Goal: Task Accomplishment & Management: Complete application form

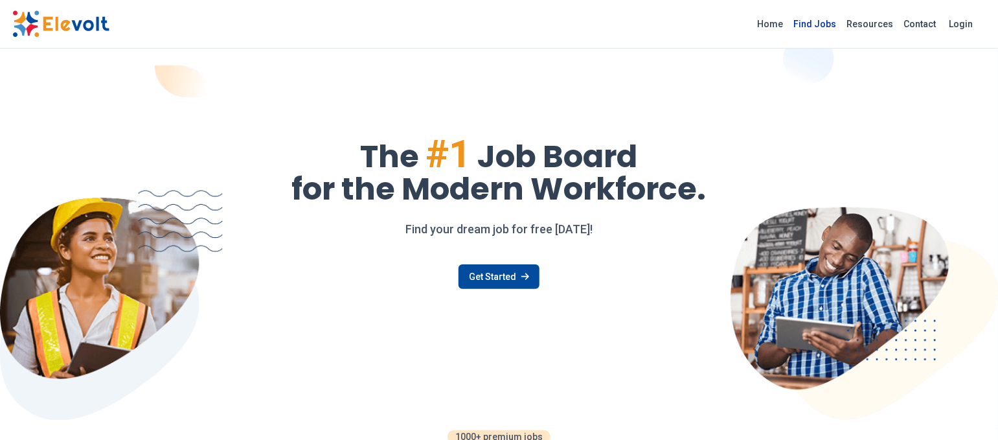
click at [823, 27] on link "Find Jobs" at bounding box center [815, 24] width 53 height 21
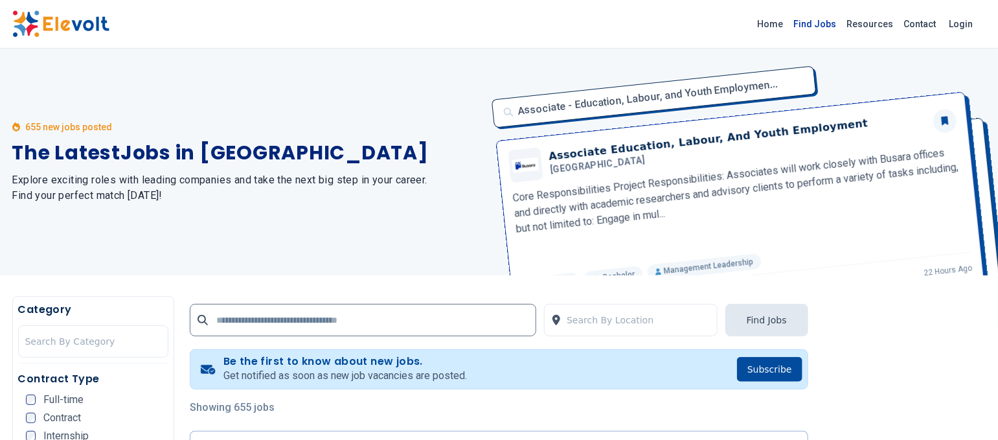
click at [828, 24] on link "Find Jobs" at bounding box center [815, 24] width 53 height 21
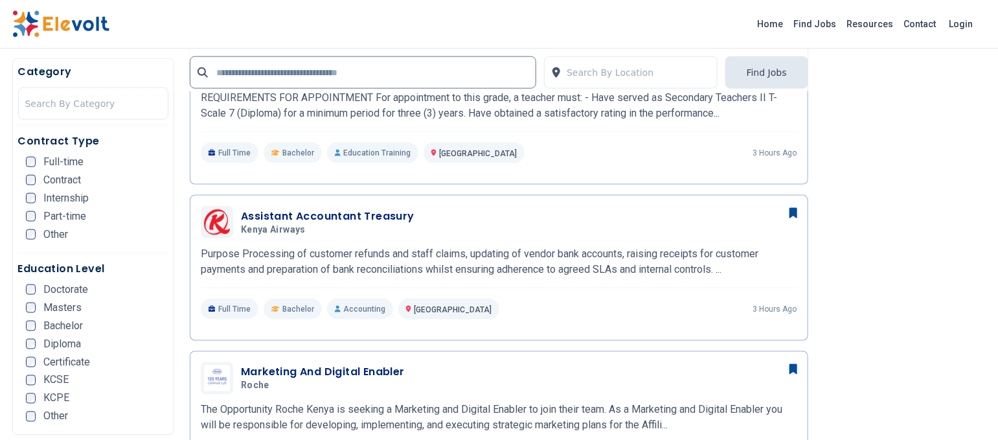
scroll to position [707, 0]
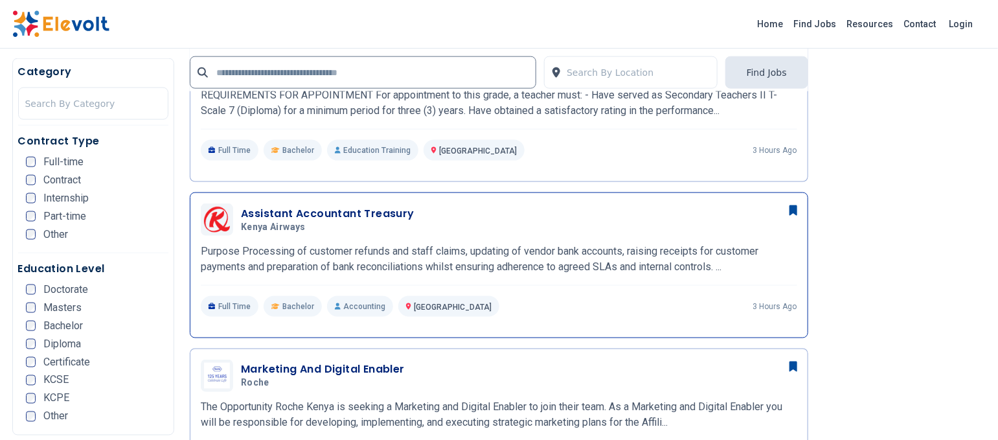
click at [291, 211] on h3 "Assistant Accountant Treasury" at bounding box center [328, 214] width 174 height 16
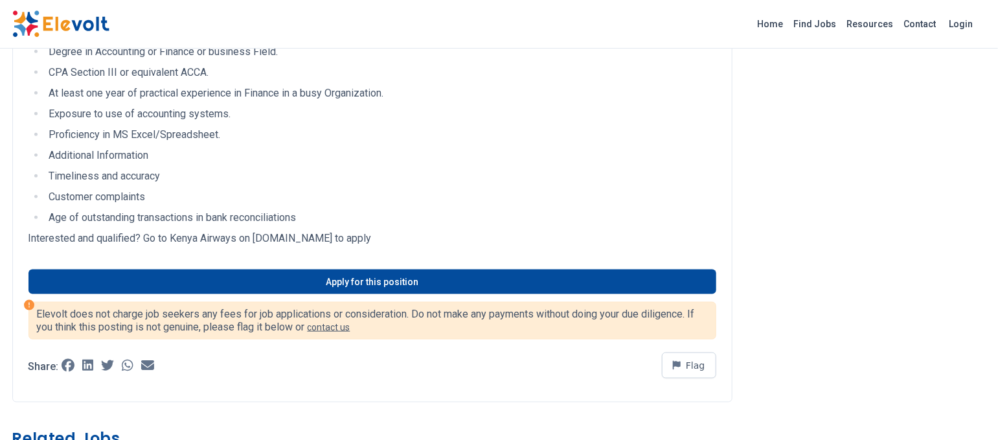
scroll to position [586, 0]
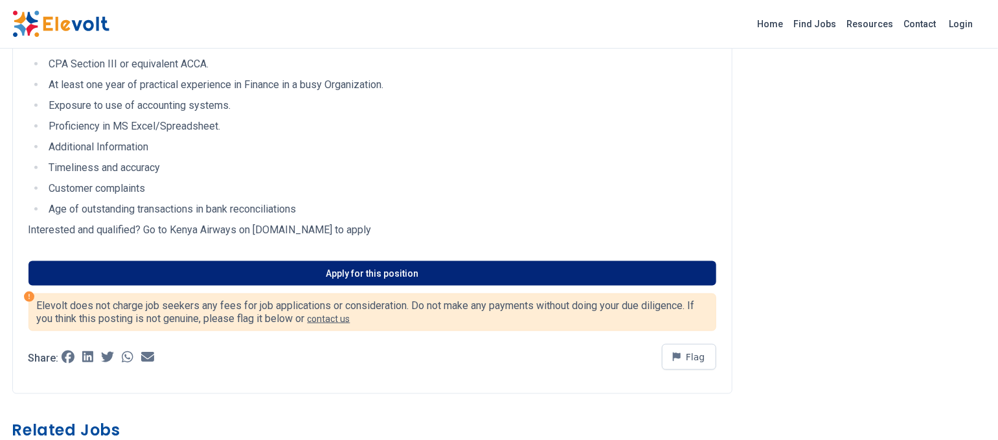
click at [362, 270] on link "Apply for this position" at bounding box center [373, 273] width 688 height 25
